Goal: Transaction & Acquisition: Download file/media

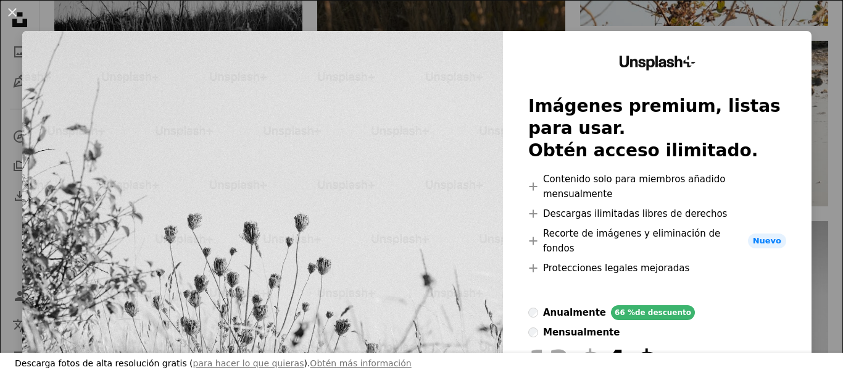
click at [809, 27] on div "An X shape Descarga fotos de alta resolución gratis ( para hacer lo que quieras…" at bounding box center [421, 187] width 843 height 375
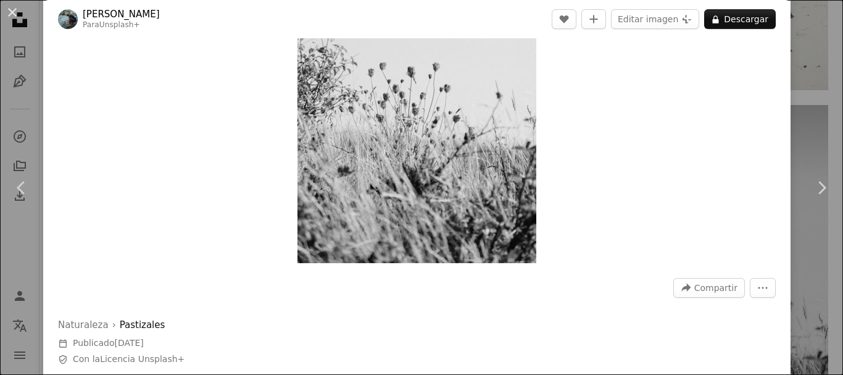
scroll to position [130, 0]
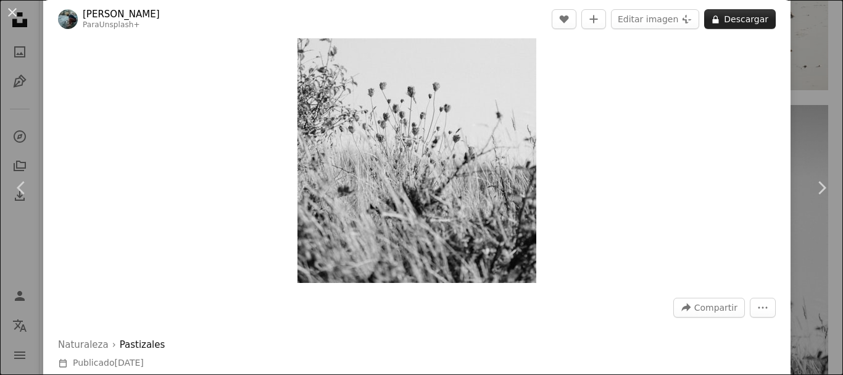
click at [717, 22] on button "A lock Descargar" at bounding box center [740, 19] width 72 height 20
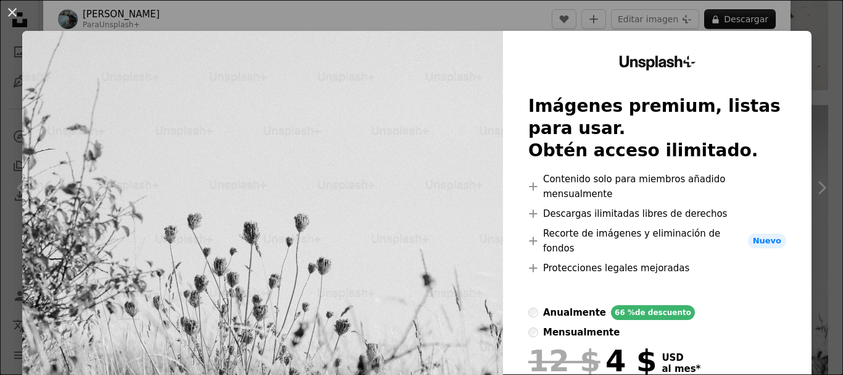
scroll to position [91, 0]
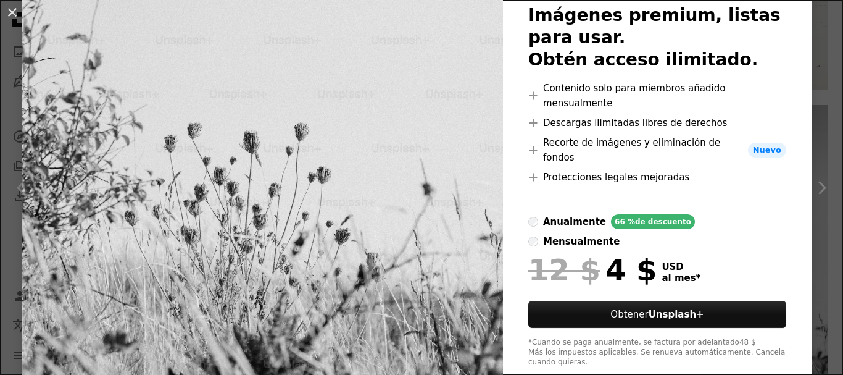
click at [820, 231] on div "An X shape Unsplash+ Imágenes premium, listas para usar. Obtén acceso ilimitado…" at bounding box center [421, 187] width 843 height 375
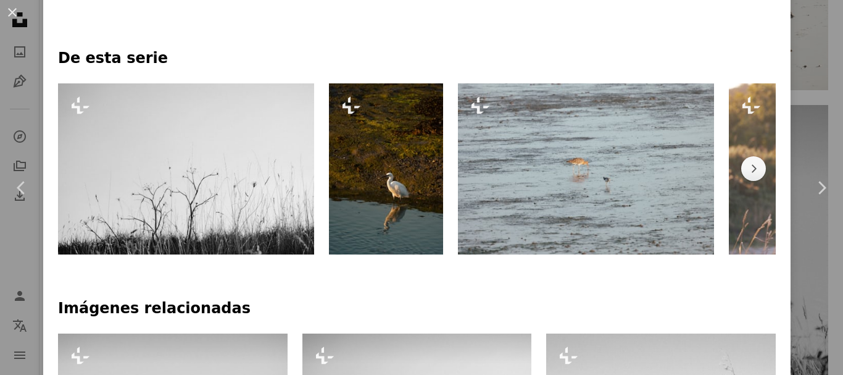
scroll to position [548, 0]
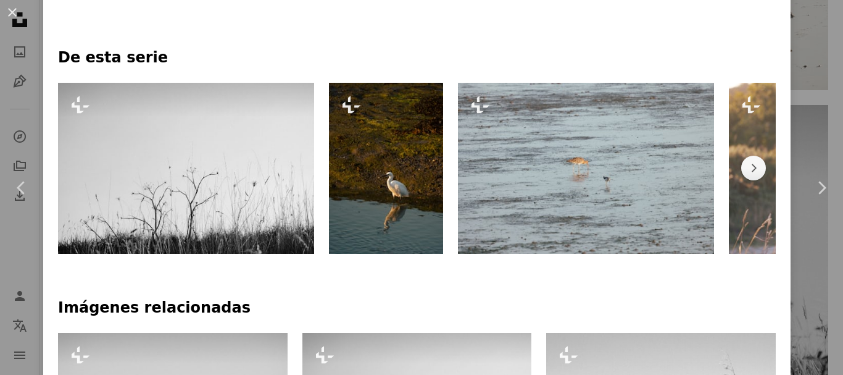
click at [249, 199] on img at bounding box center [186, 168] width 256 height 171
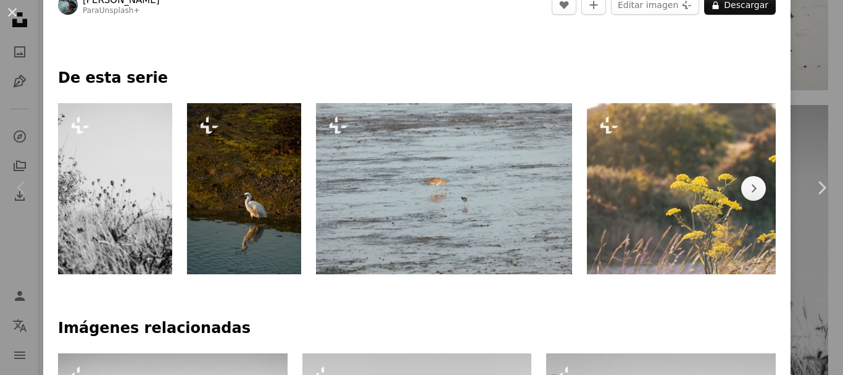
scroll to position [522, 0]
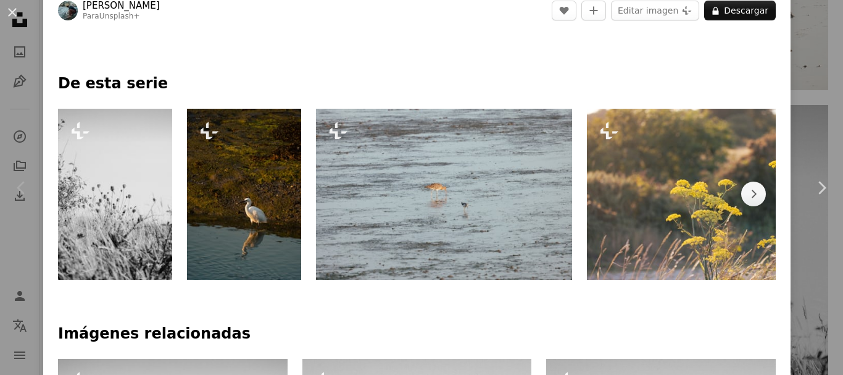
click at [134, 202] on img at bounding box center [115, 194] width 114 height 171
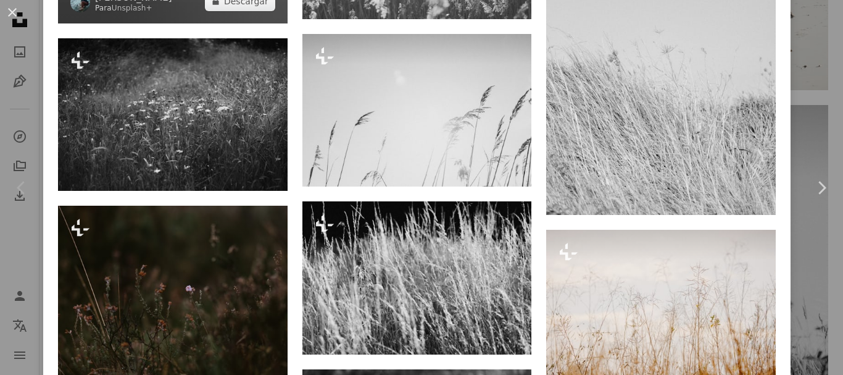
scroll to position [1370, 0]
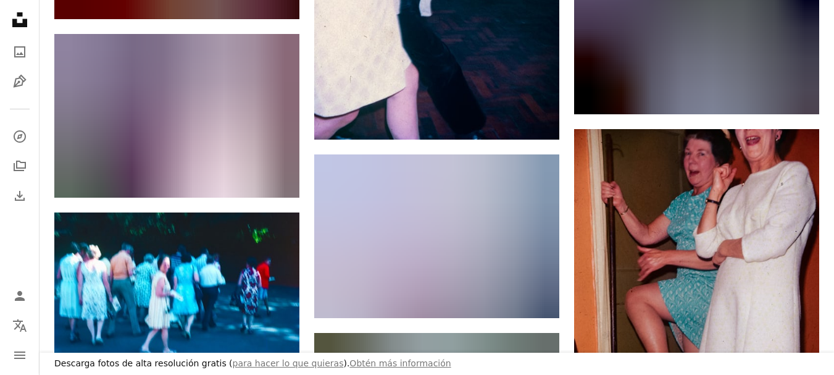
scroll to position [24676, 0]
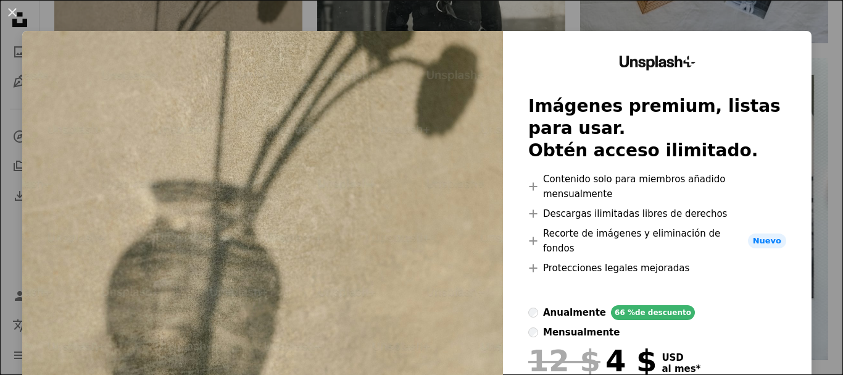
scroll to position [91, 0]
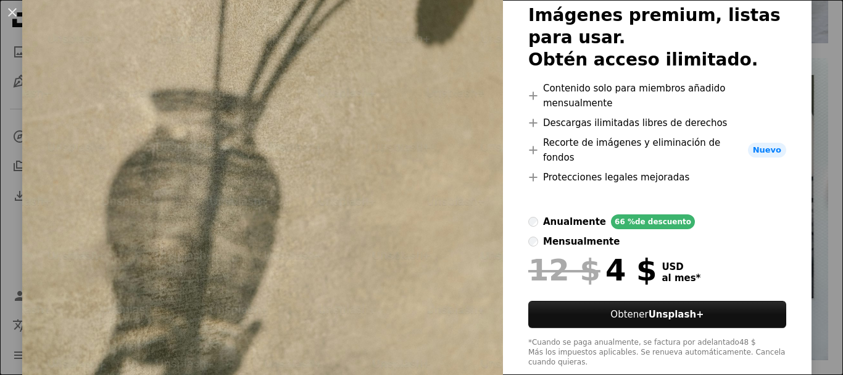
click at [0, 264] on div "An X shape Unsplash+ Imágenes premium, listas para usar. Obtén acceso ilimitado…" at bounding box center [421, 187] width 843 height 375
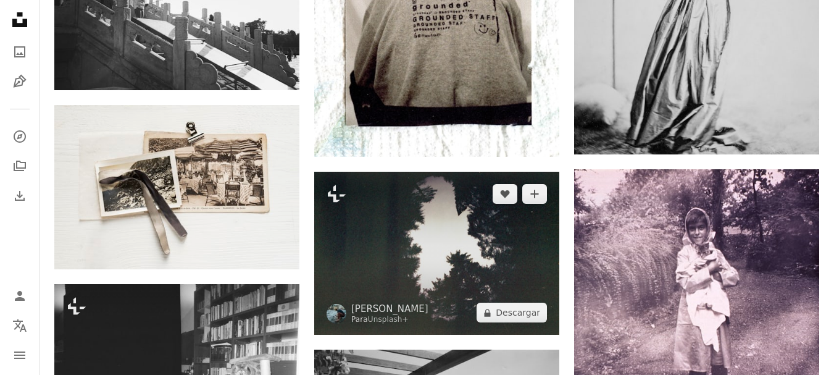
scroll to position [12887, 0]
